Goal: Task Accomplishment & Management: Manage account settings

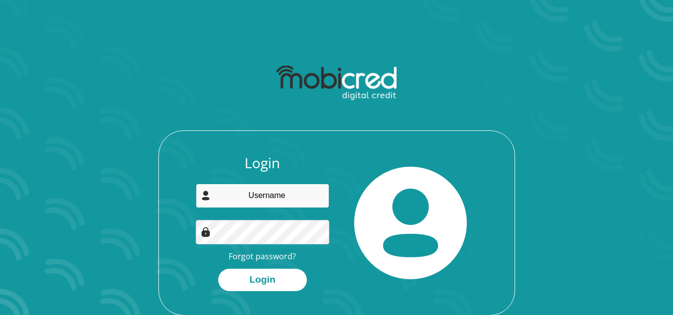
drag, startPoint x: 0, startPoint y: 0, endPoint x: 272, endPoint y: 192, distance: 333.2
click at [272, 192] on input "email" at bounding box center [262, 196] width 133 height 24
type input "henrineser@gmail.com"
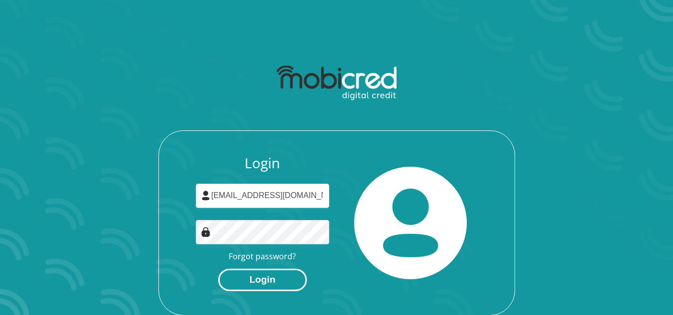
click at [254, 287] on button "Login" at bounding box center [262, 280] width 89 height 22
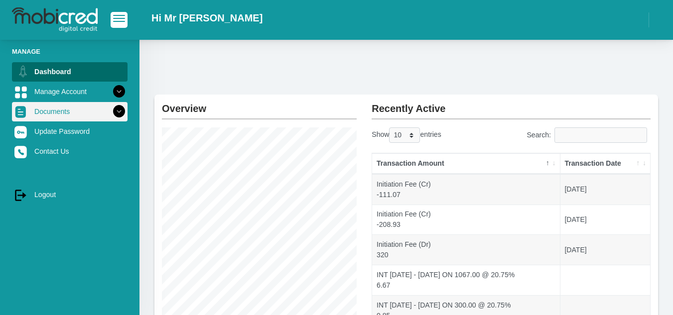
click at [113, 108] on icon at bounding box center [119, 111] width 17 height 17
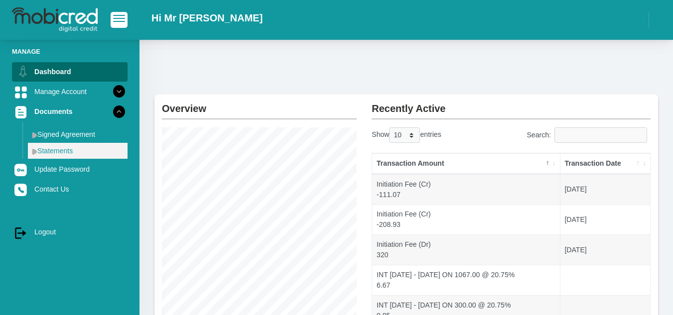
click at [66, 147] on link "Statements" at bounding box center [78, 151] width 100 height 16
click at [31, 149] on link "Statements" at bounding box center [78, 151] width 100 height 16
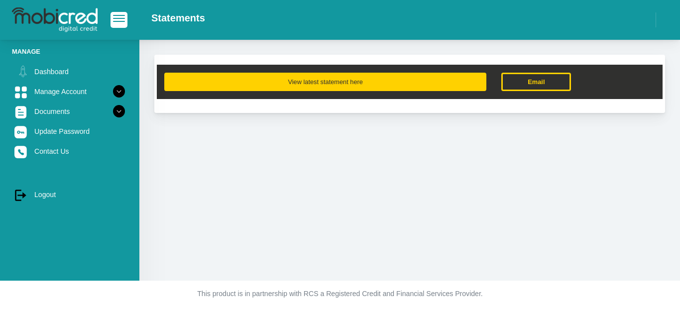
click at [291, 87] on button "View latest statement here" at bounding box center [325, 82] width 322 height 18
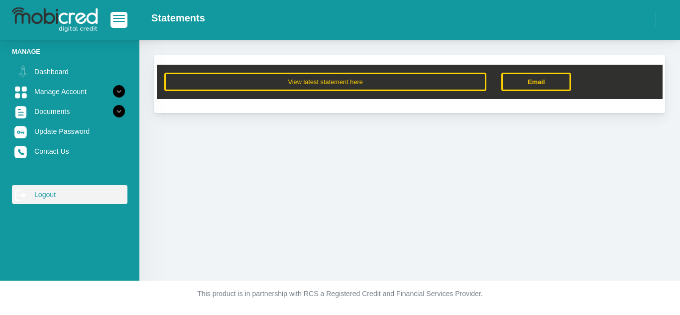
click at [54, 196] on link "log out Logout" at bounding box center [70, 194] width 116 height 19
